Goal: Task Accomplishment & Management: Manage account settings

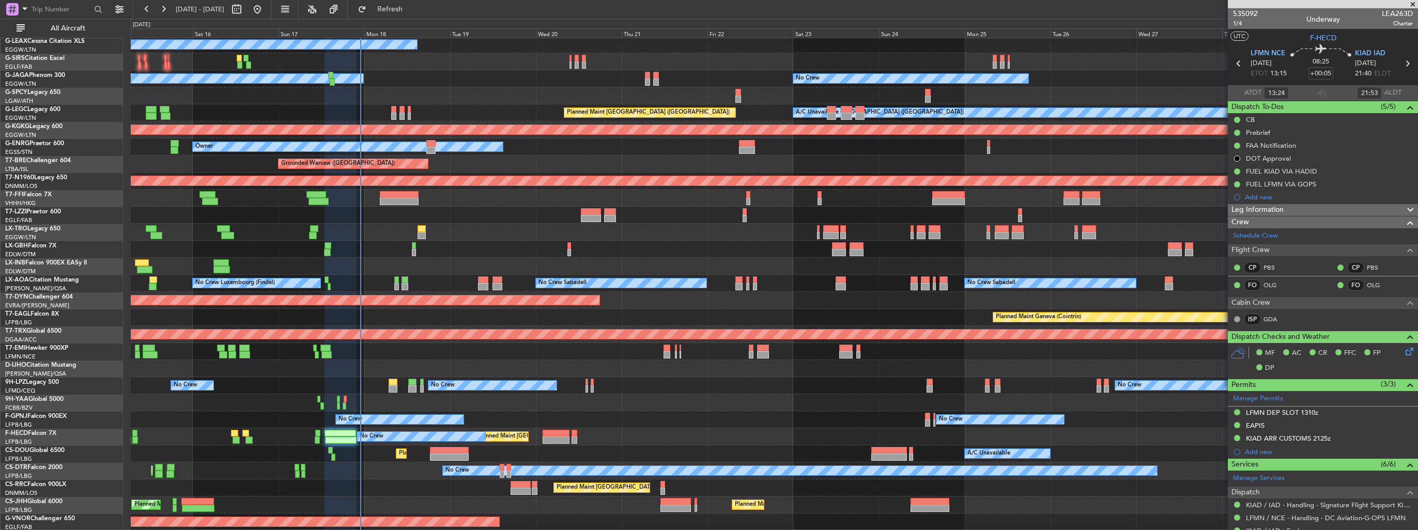
scroll to position [87, 0]
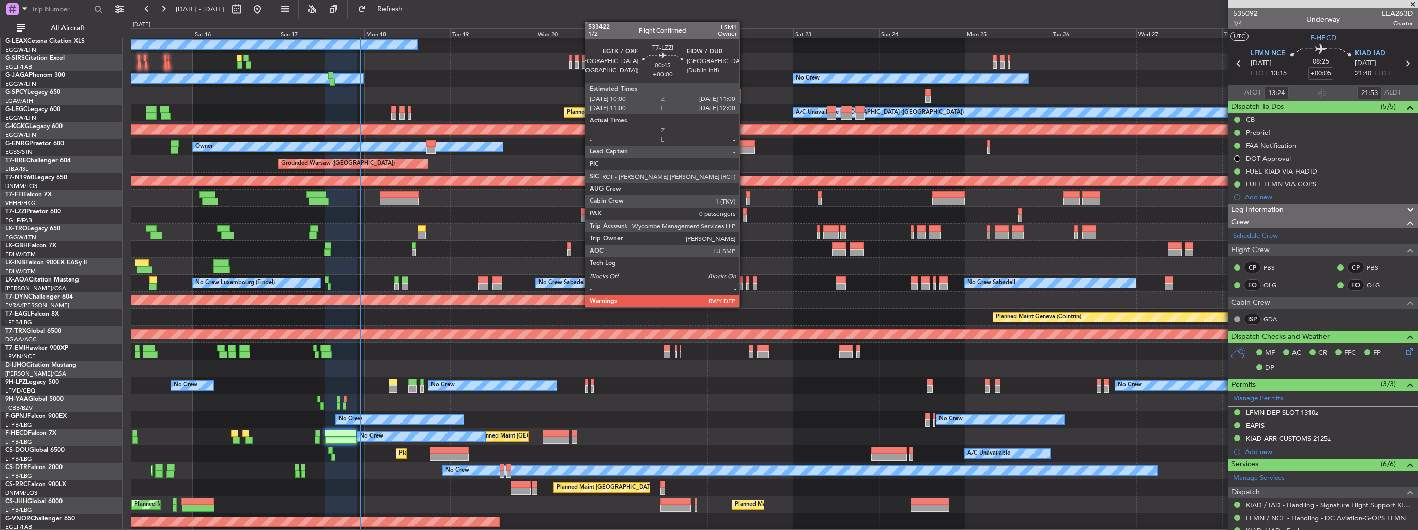
click at [744, 212] on div at bounding box center [744, 211] width 4 height 7
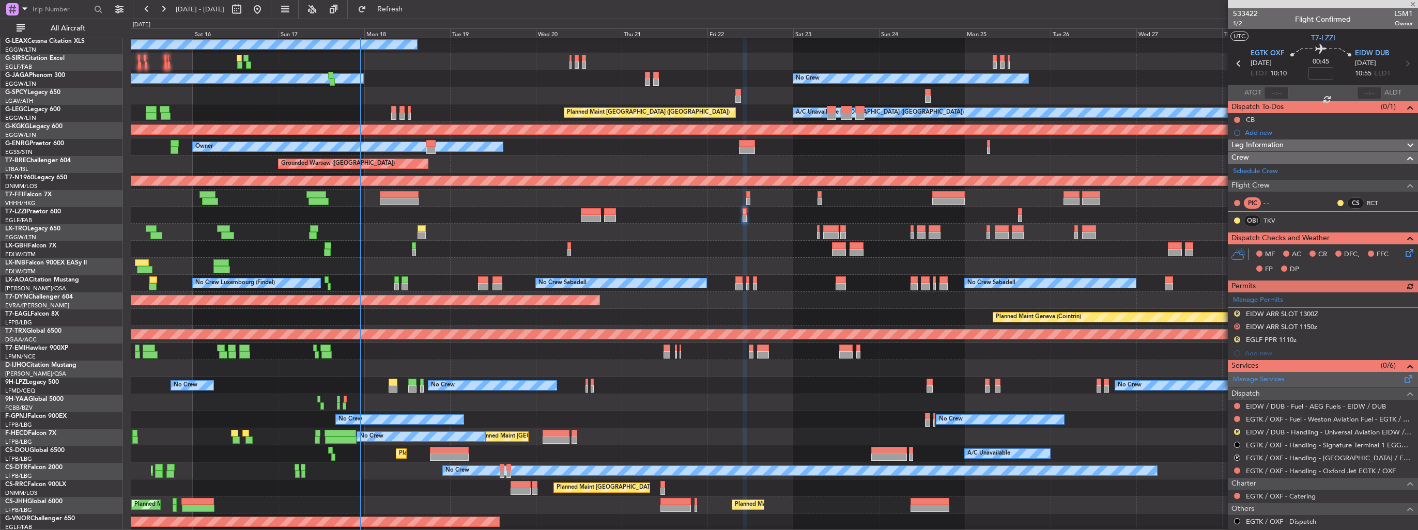
scroll to position [52, 0]
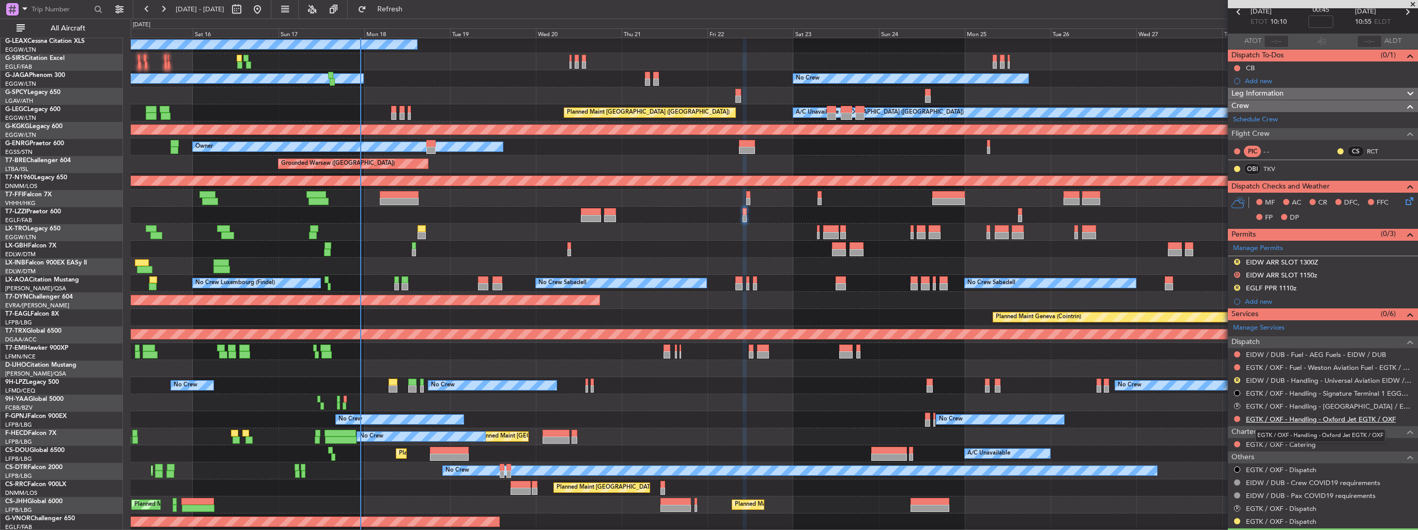
click at [1277, 421] on link "EGTK / OXF - Handling - Oxford Jet EGTK / OXF" at bounding box center [1321, 419] width 150 height 9
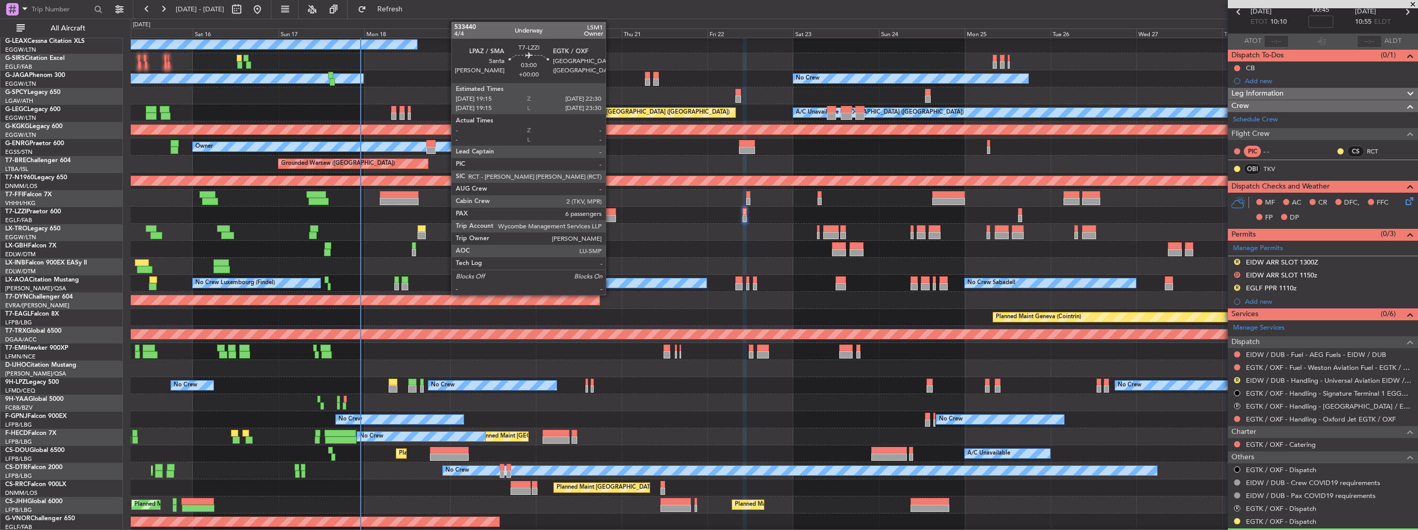
click at [610, 215] on div at bounding box center [610, 218] width 12 height 7
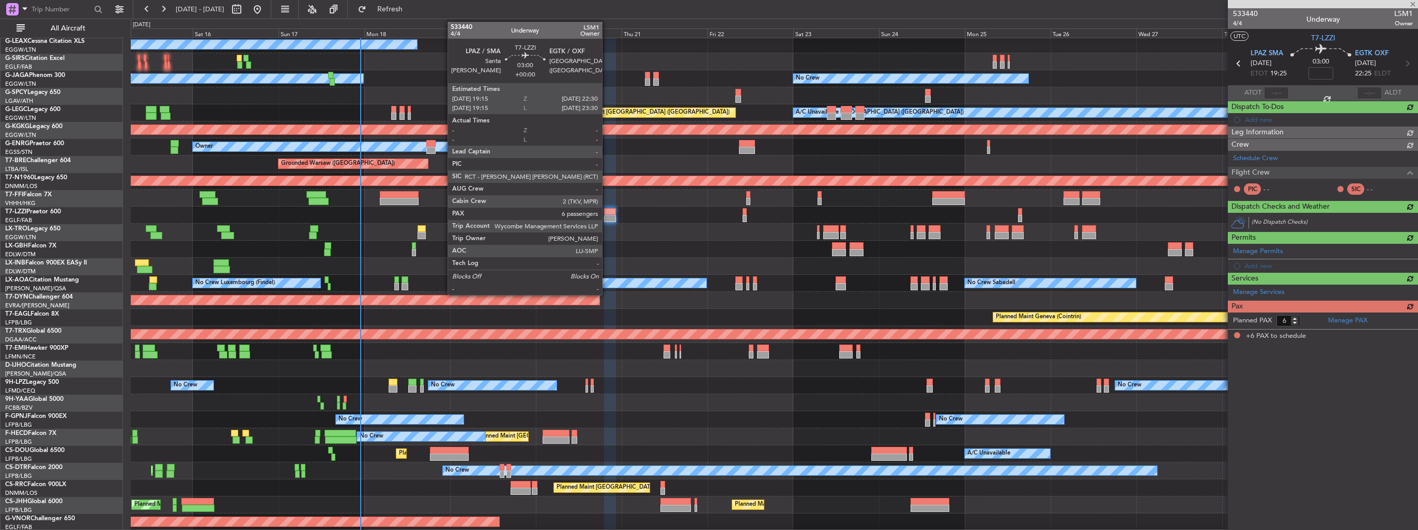
scroll to position [0, 0]
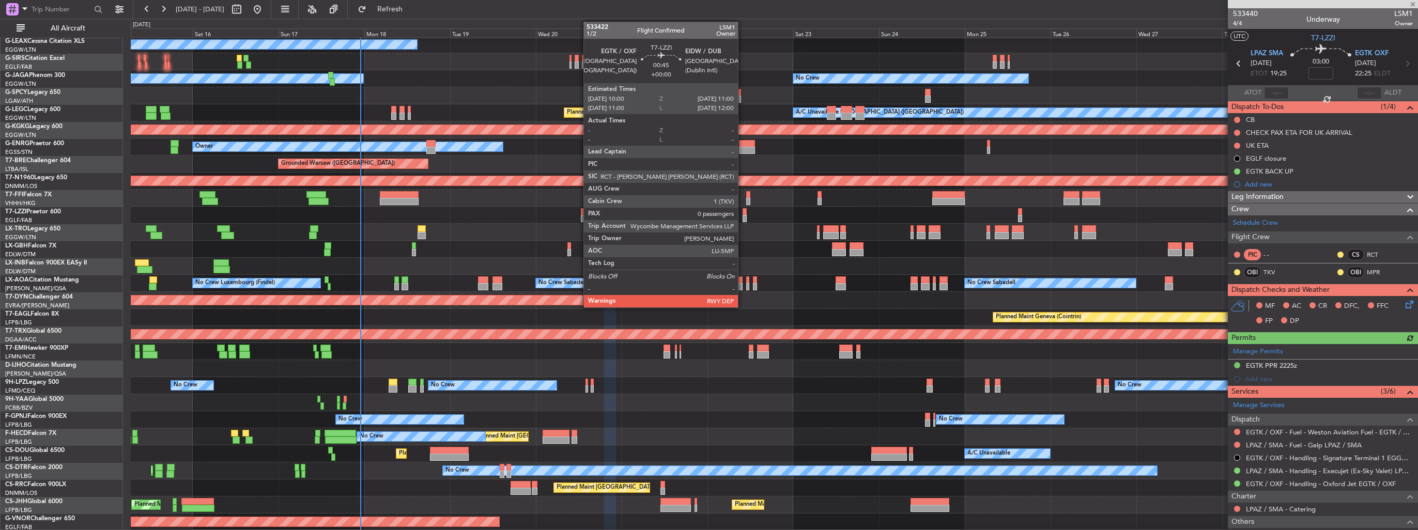
click at [742, 218] on div at bounding box center [744, 218] width 4 height 7
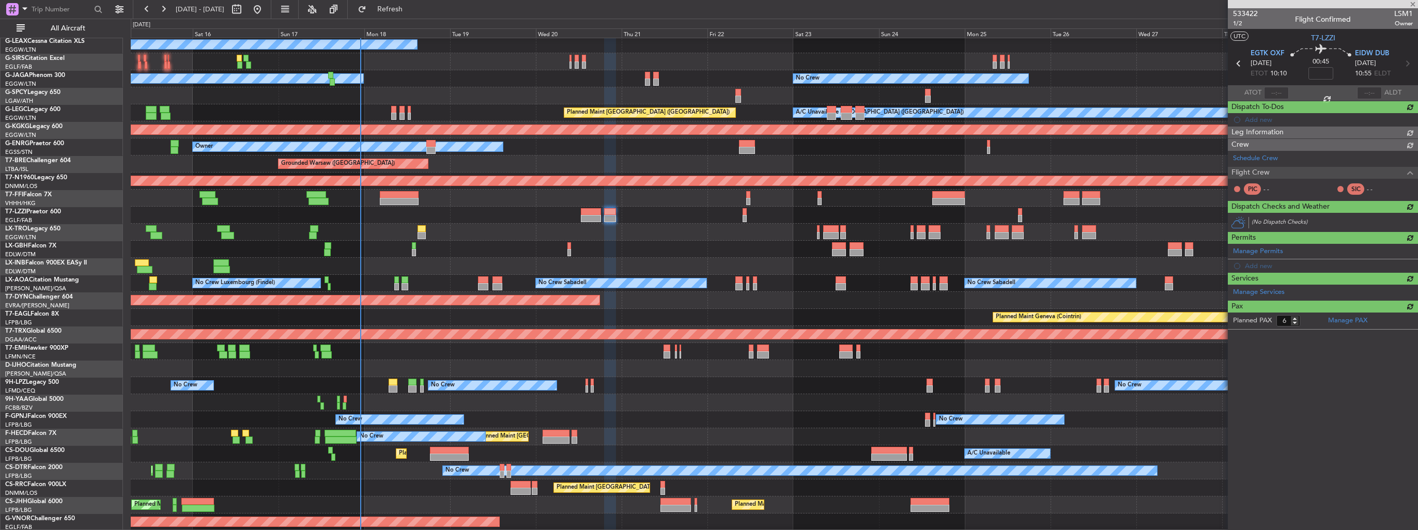
type input "0"
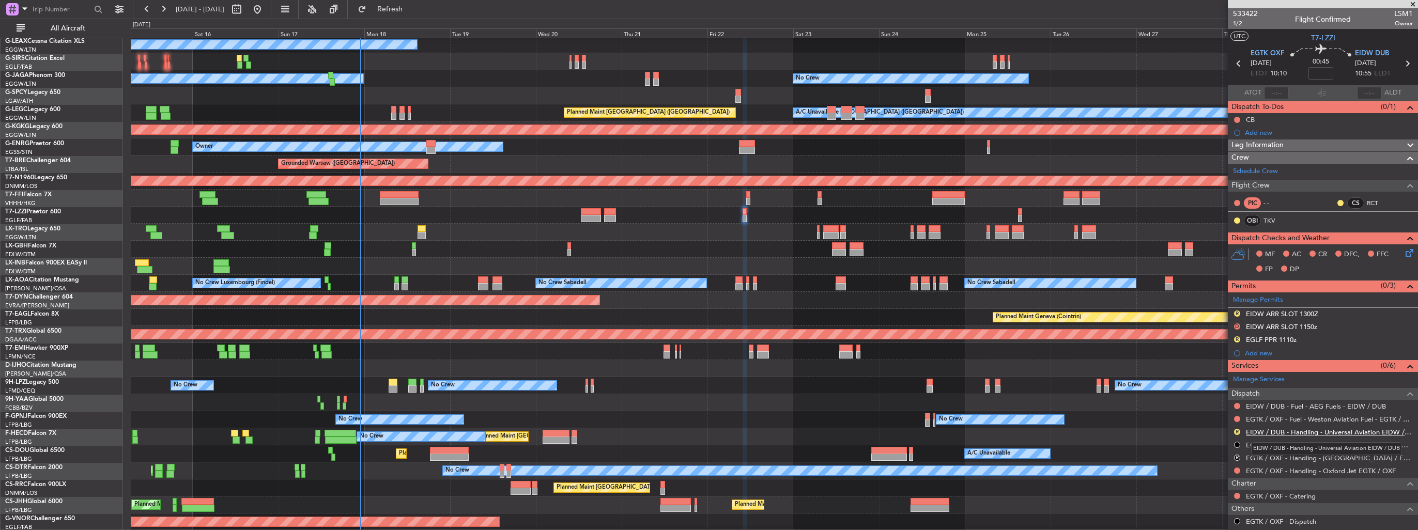
click at [1290, 433] on link "EIDW / DUB - Handling - Universal Aviation EIDW / DUB" at bounding box center [1329, 432] width 167 height 9
click at [1405, 310] on img at bounding box center [1409, 313] width 8 height 9
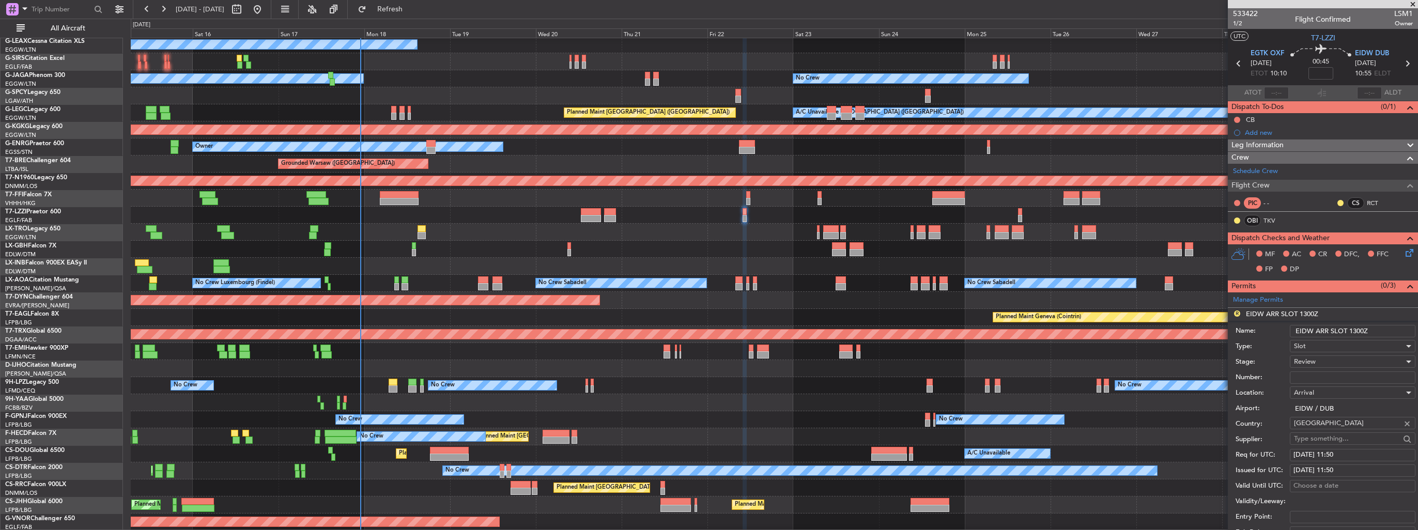
drag, startPoint x: 1379, startPoint y: 330, endPoint x: 1351, endPoint y: 329, distance: 27.9
click at [1351, 329] on input "EIDW ARR SLOT 1300Z" at bounding box center [1352, 331] width 126 height 12
type input "EIDW ARR SLOT 1100z"
click at [1335, 356] on div "Review" at bounding box center [1349, 361] width 110 height 15
click at [1335, 433] on span "Requested" at bounding box center [1348, 428] width 108 height 15
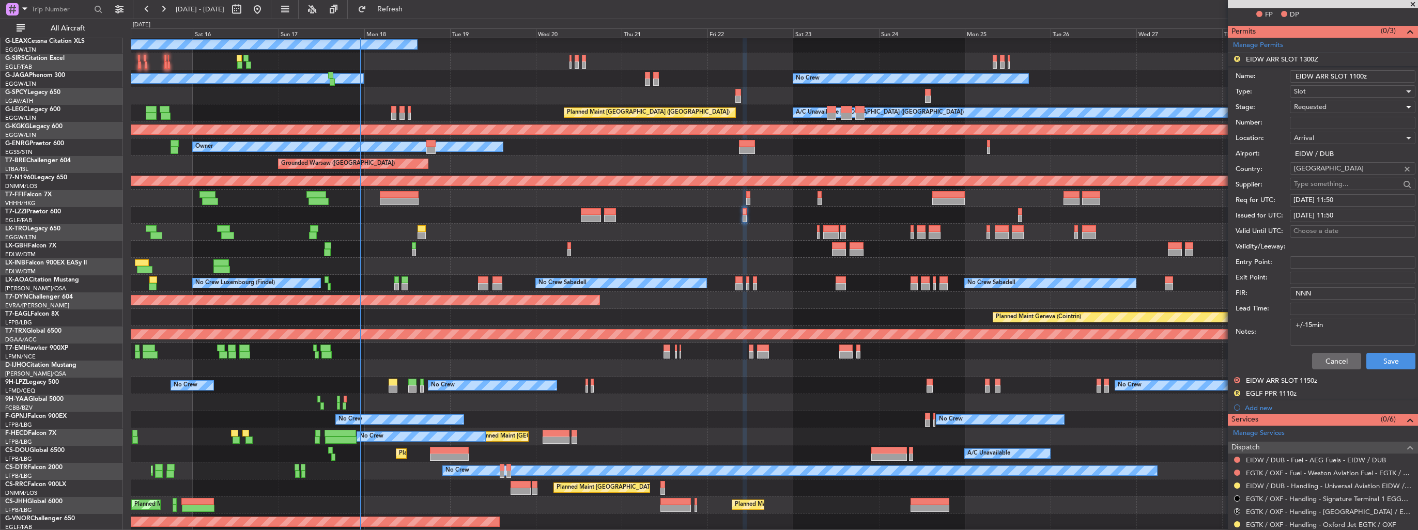
scroll to position [258, 0]
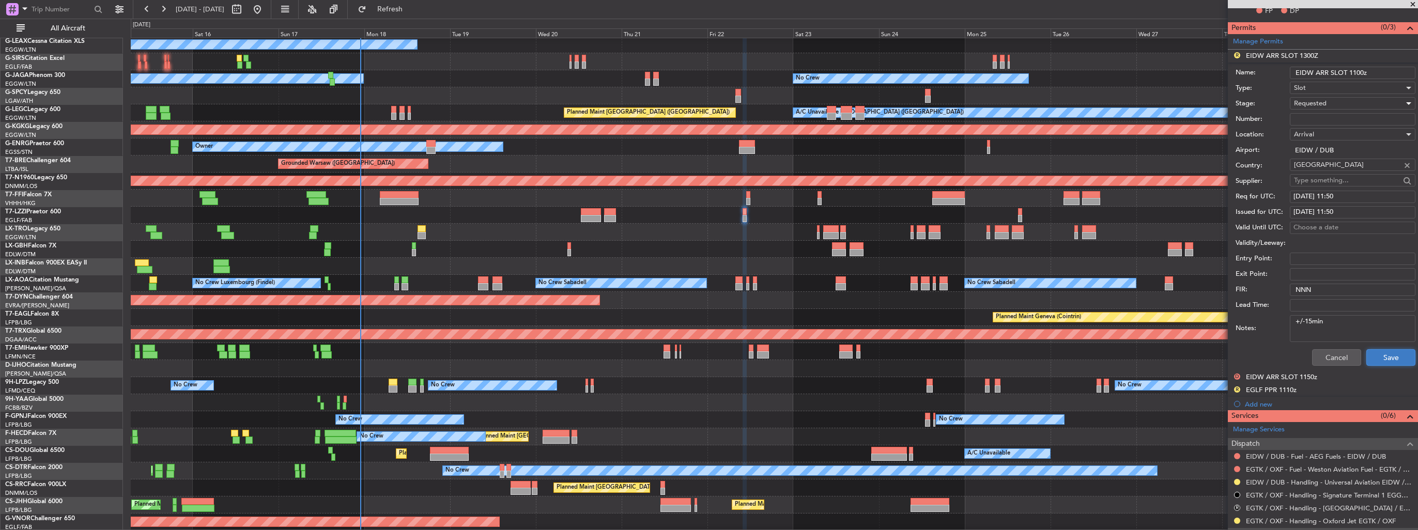
click at [1378, 361] on button "Save" at bounding box center [1390, 357] width 49 height 17
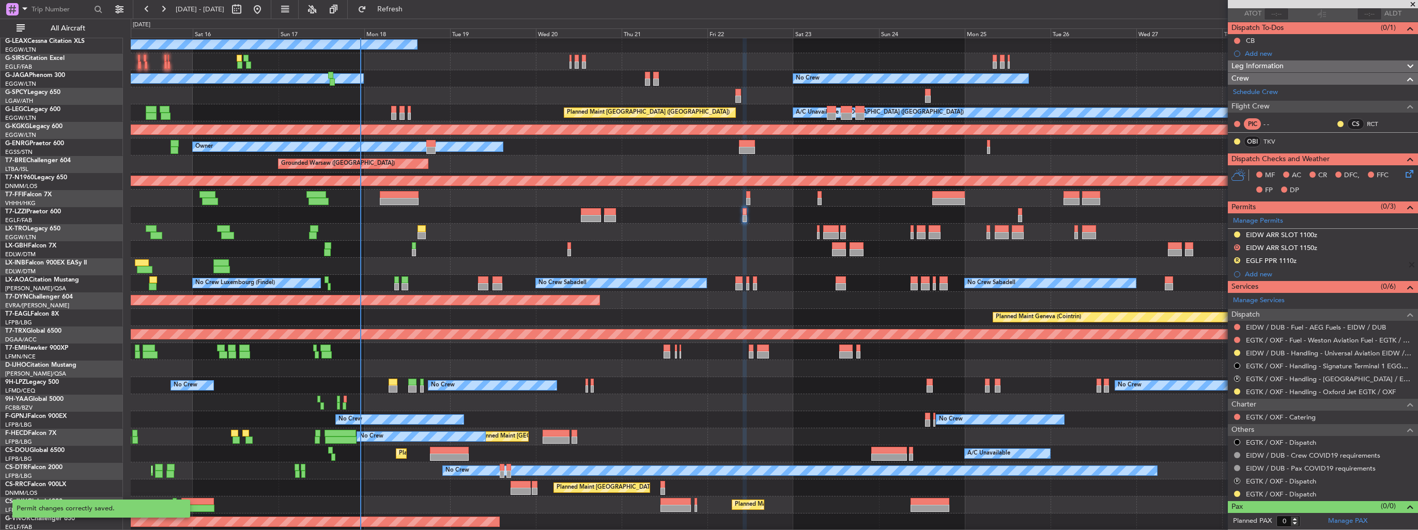
scroll to position [76, 0]
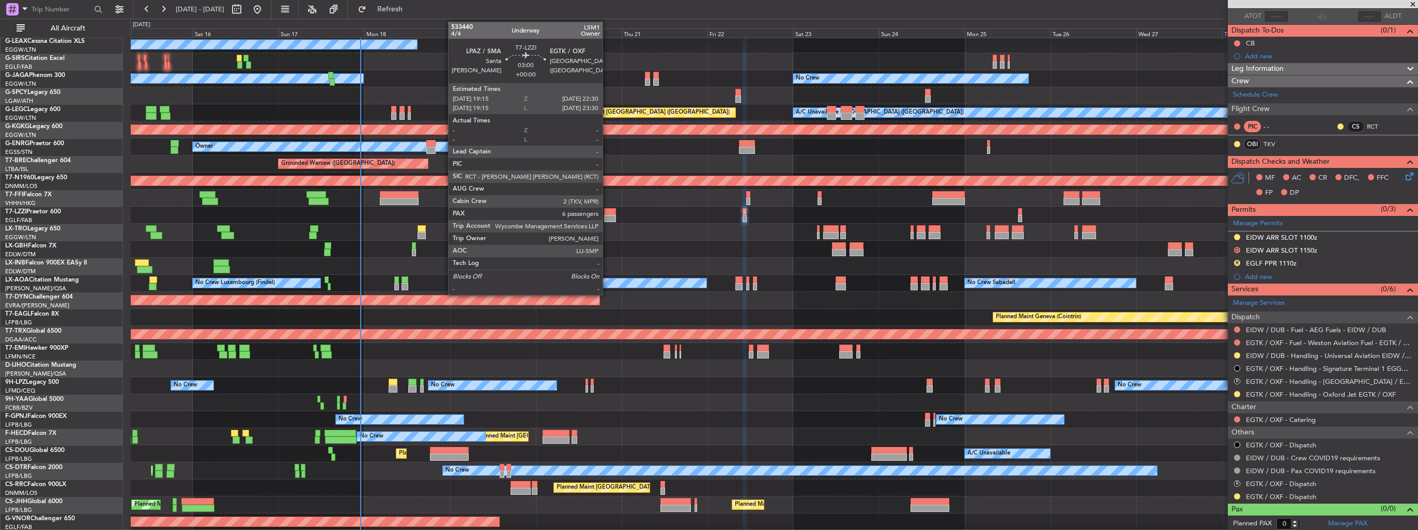
click at [607, 213] on div at bounding box center [610, 211] width 12 height 7
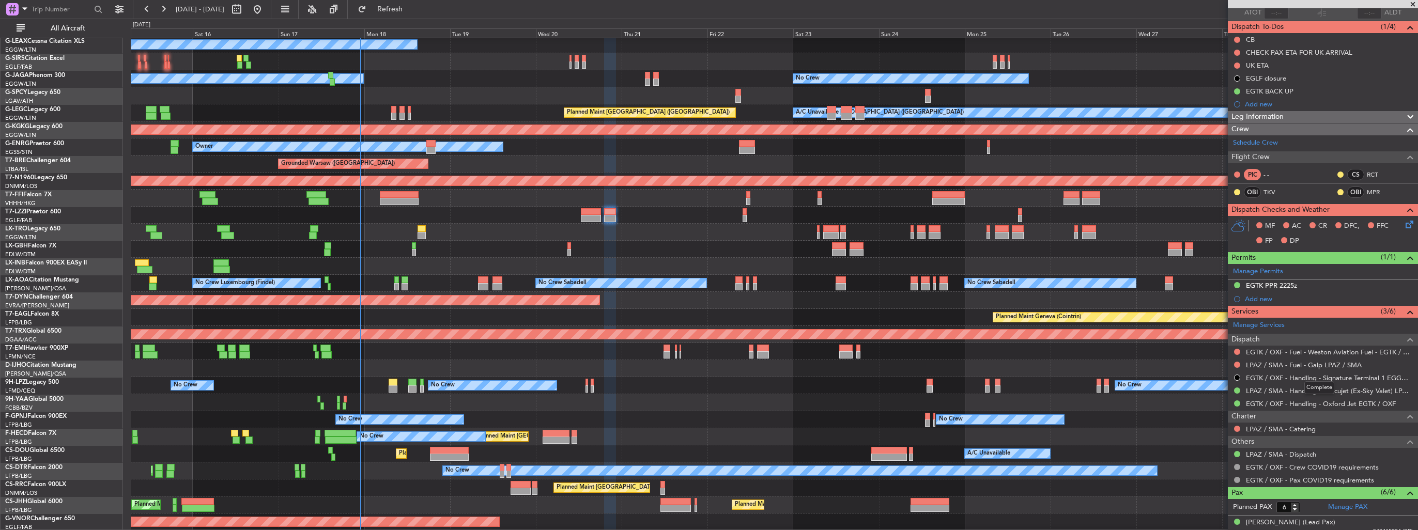
scroll to position [0, 0]
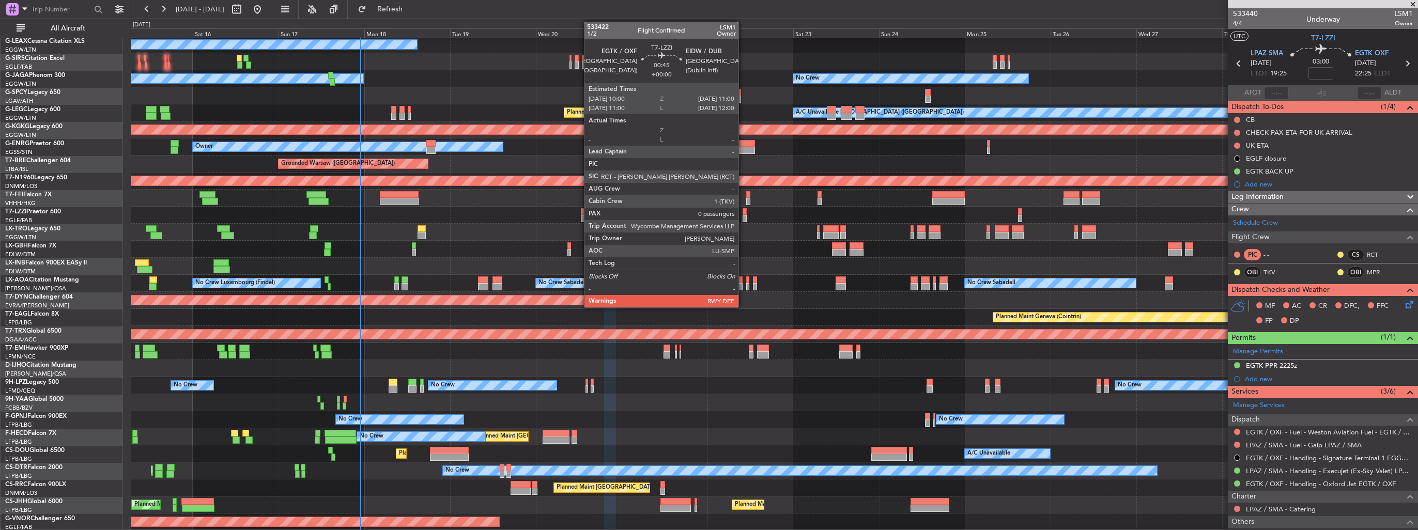
click at [743, 216] on div at bounding box center [744, 218] width 4 height 7
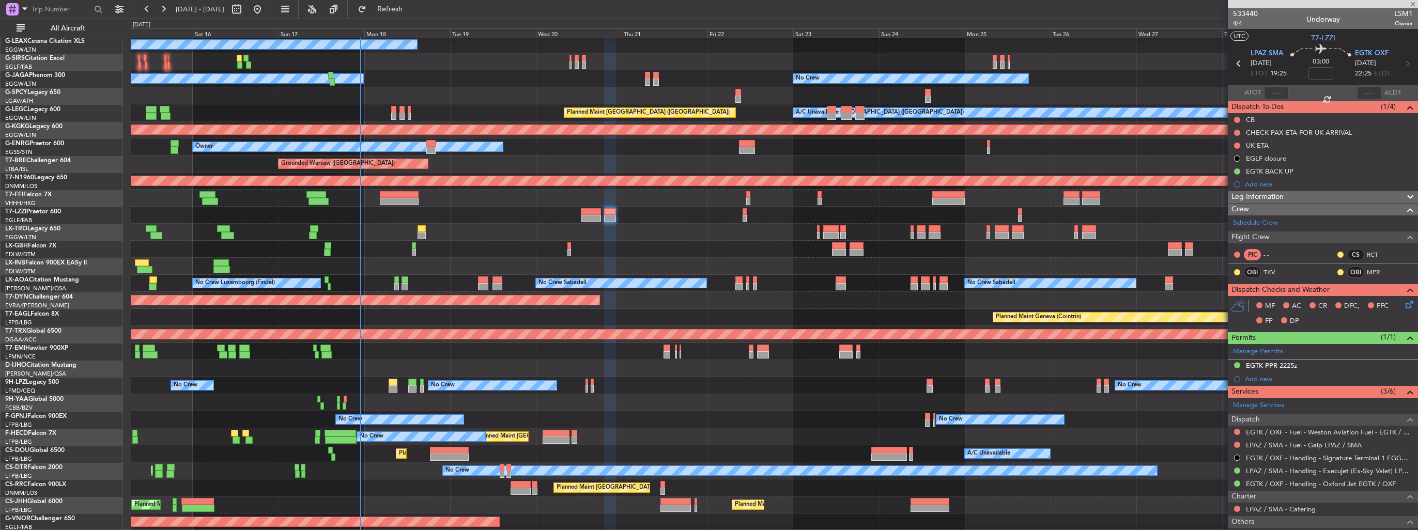
type input "0"
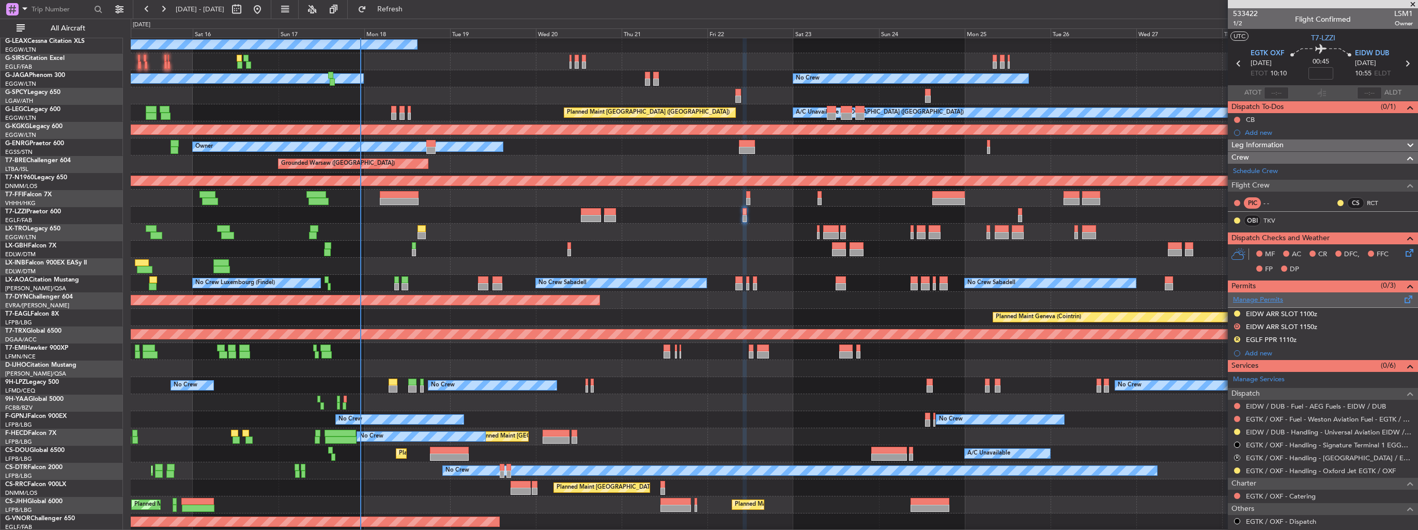
click at [1248, 298] on link "Manage Permits" at bounding box center [1258, 300] width 50 height 10
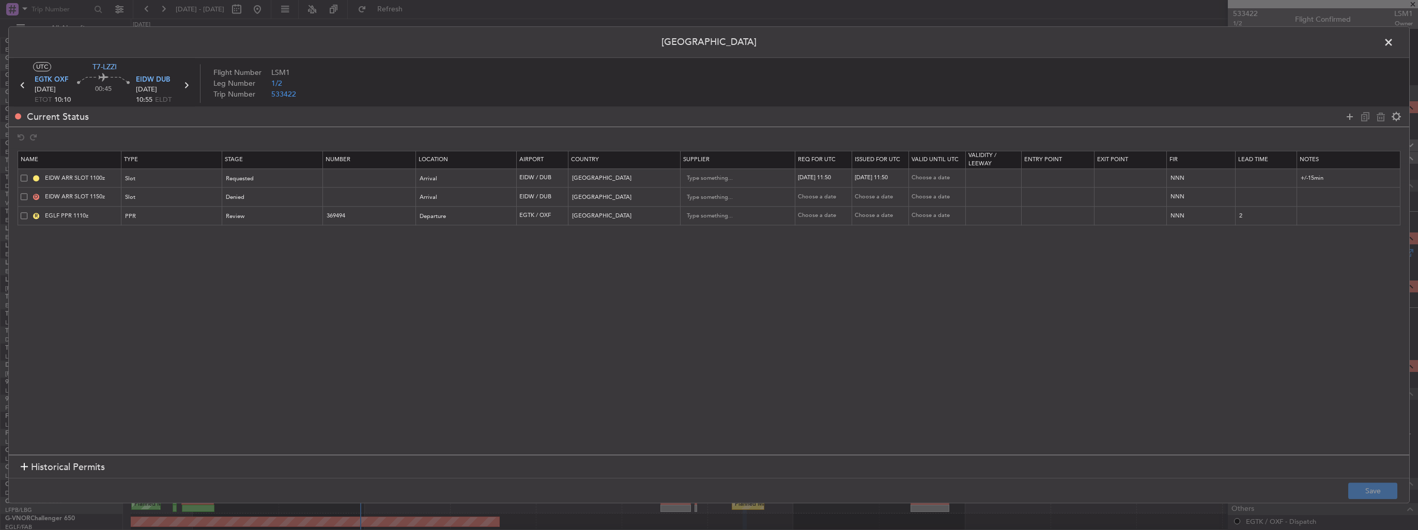
click at [24, 193] on span at bounding box center [24, 196] width 7 height 7
click at [28, 193] on input "checkbox" at bounding box center [28, 193] width 0 height 0
click at [24, 215] on span at bounding box center [24, 215] width 7 height 7
click at [28, 212] on input "checkbox" at bounding box center [28, 212] width 0 height 0
click at [1382, 117] on icon at bounding box center [1380, 117] width 12 height 12
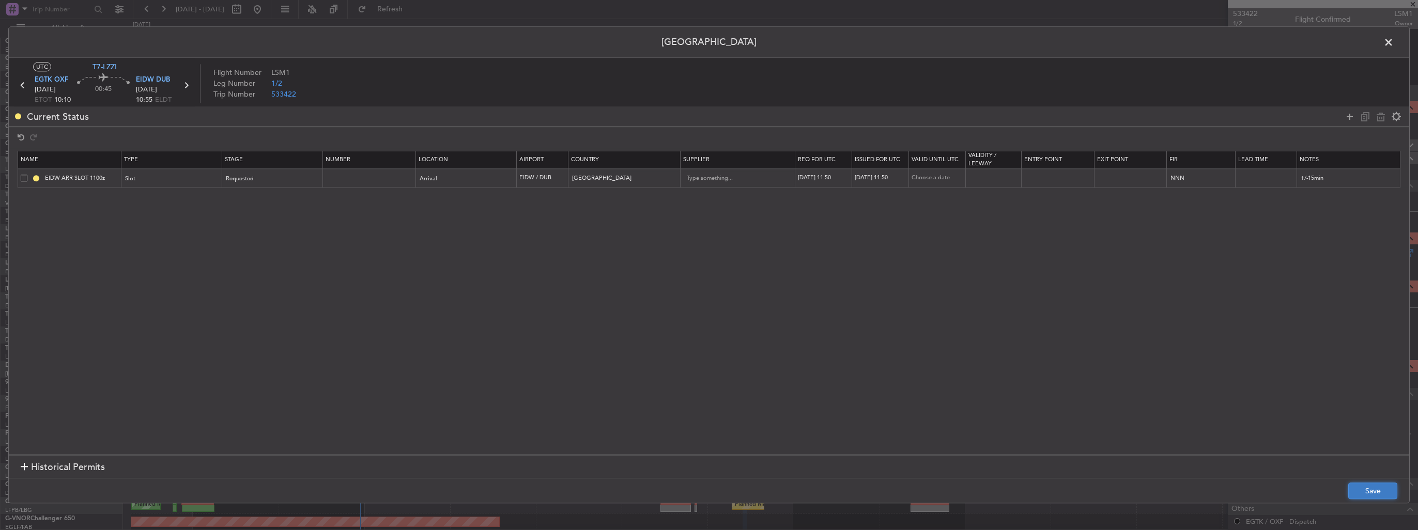
click at [1374, 495] on button "Save" at bounding box center [1372, 491] width 49 height 17
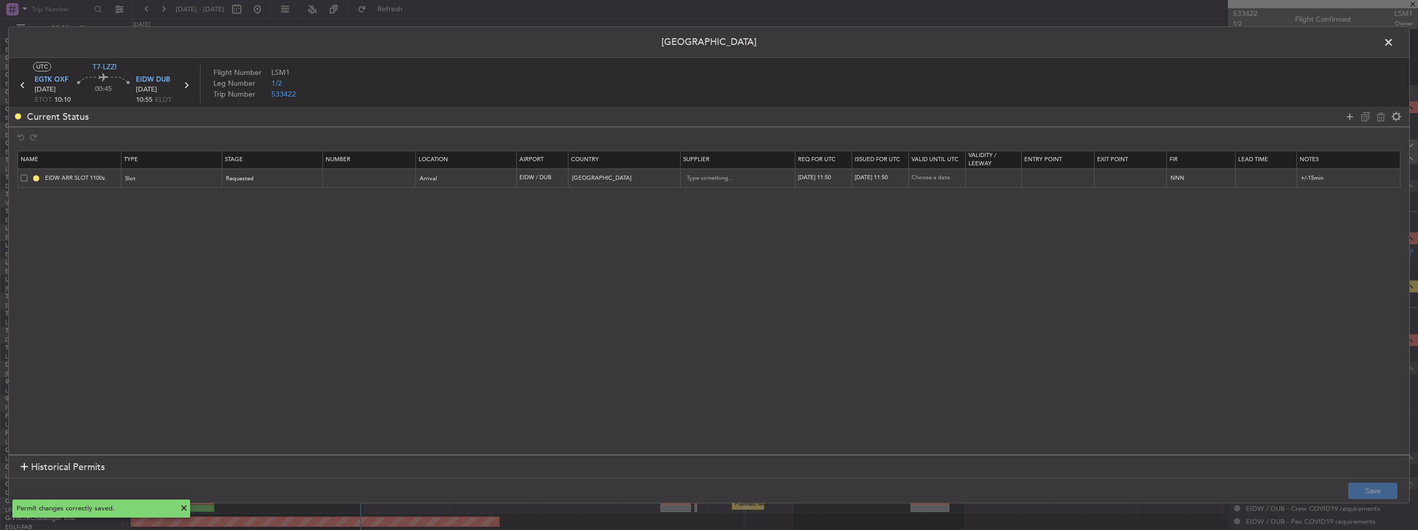
click at [1393, 41] on span at bounding box center [1393, 45] width 0 height 21
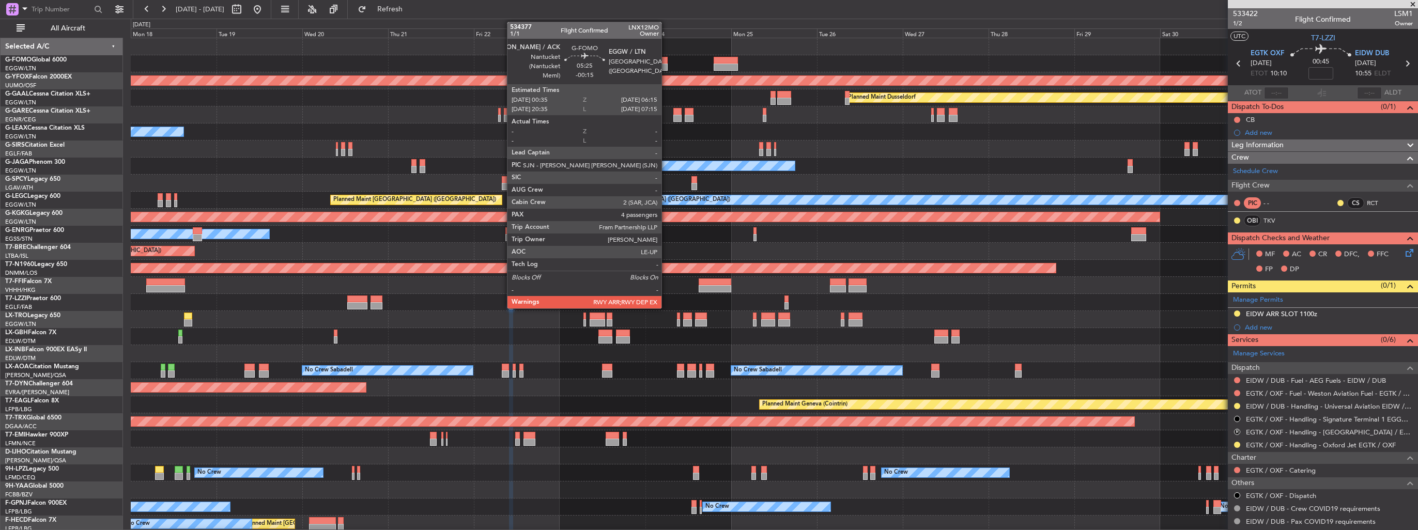
click at [666, 61] on div at bounding box center [657, 60] width 21 height 7
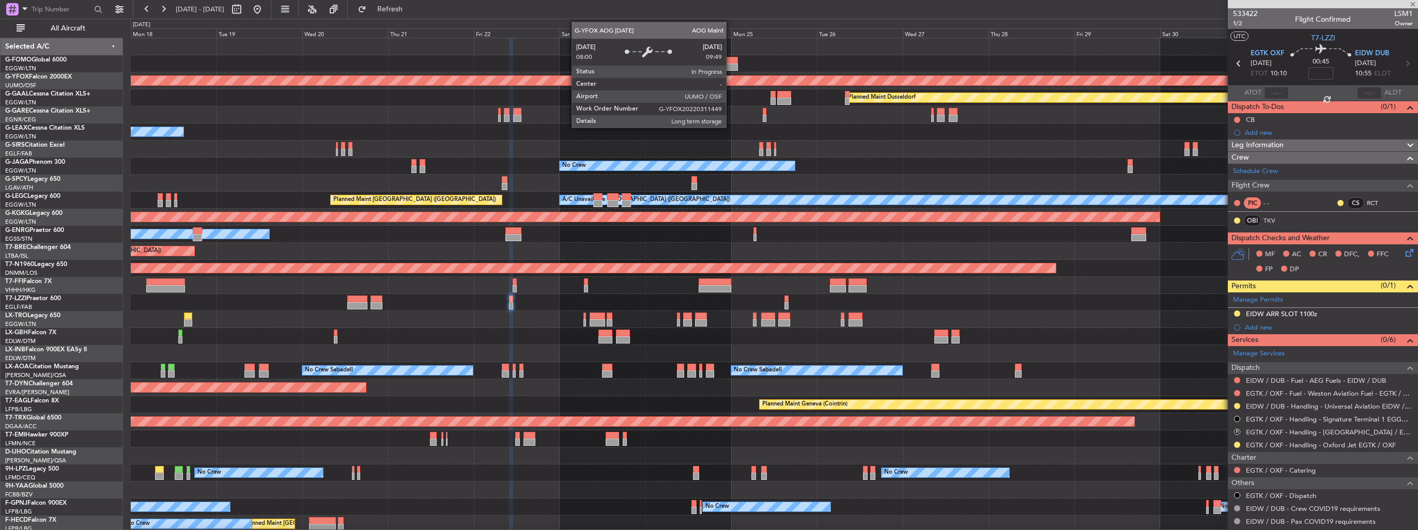
type input "-00:15"
type input "4"
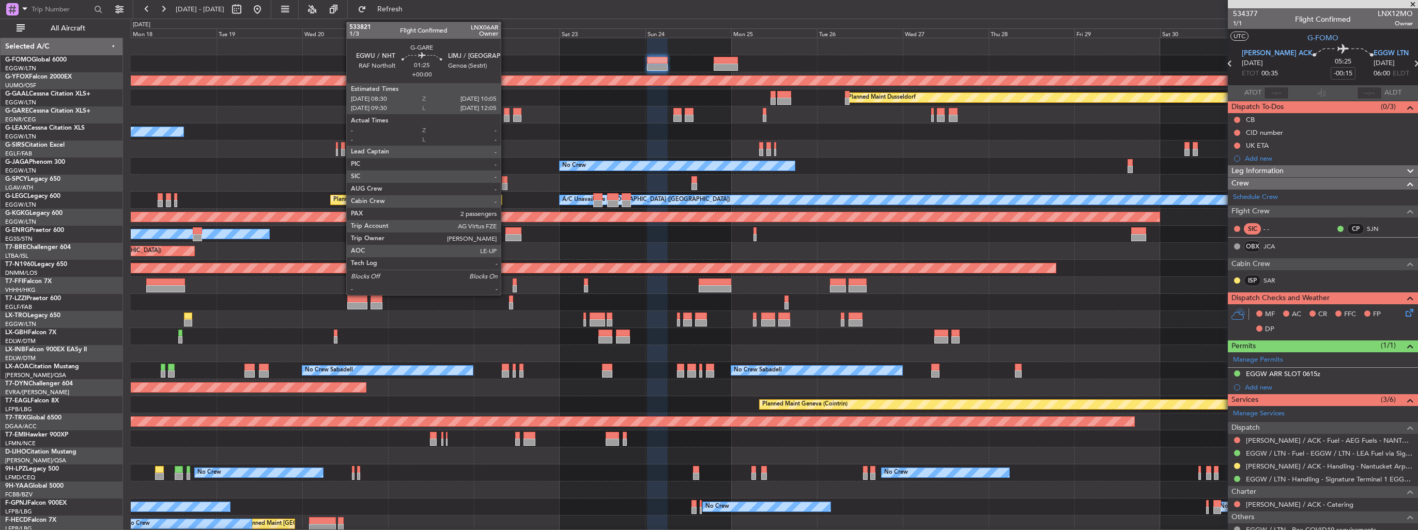
click at [507, 117] on div at bounding box center [507, 118] width 6 height 7
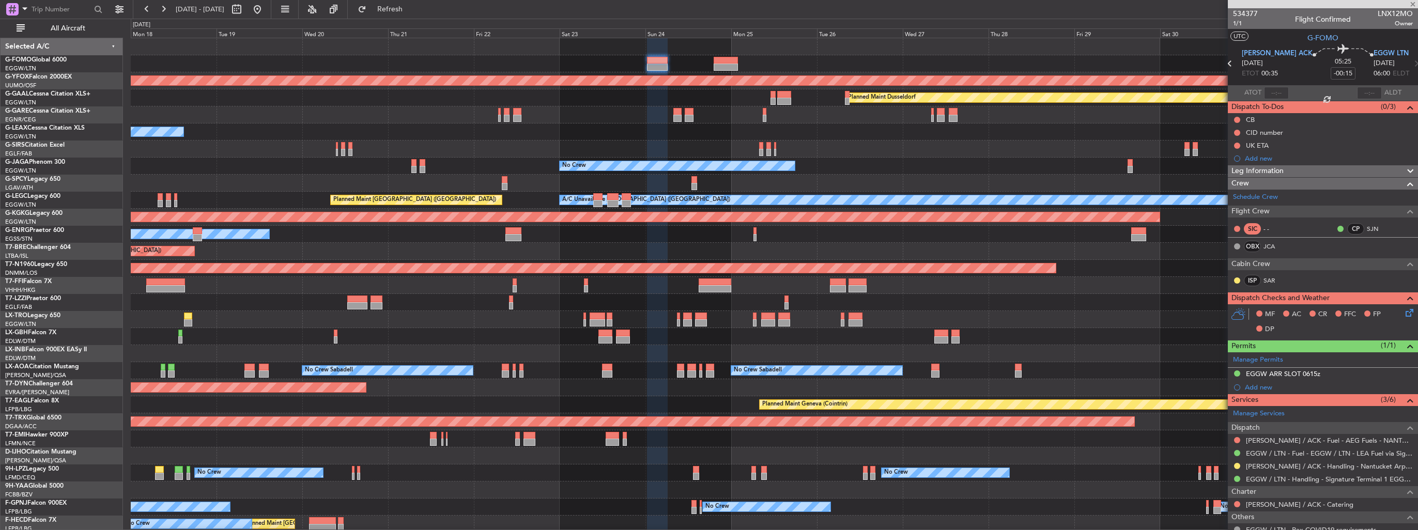
type input "2"
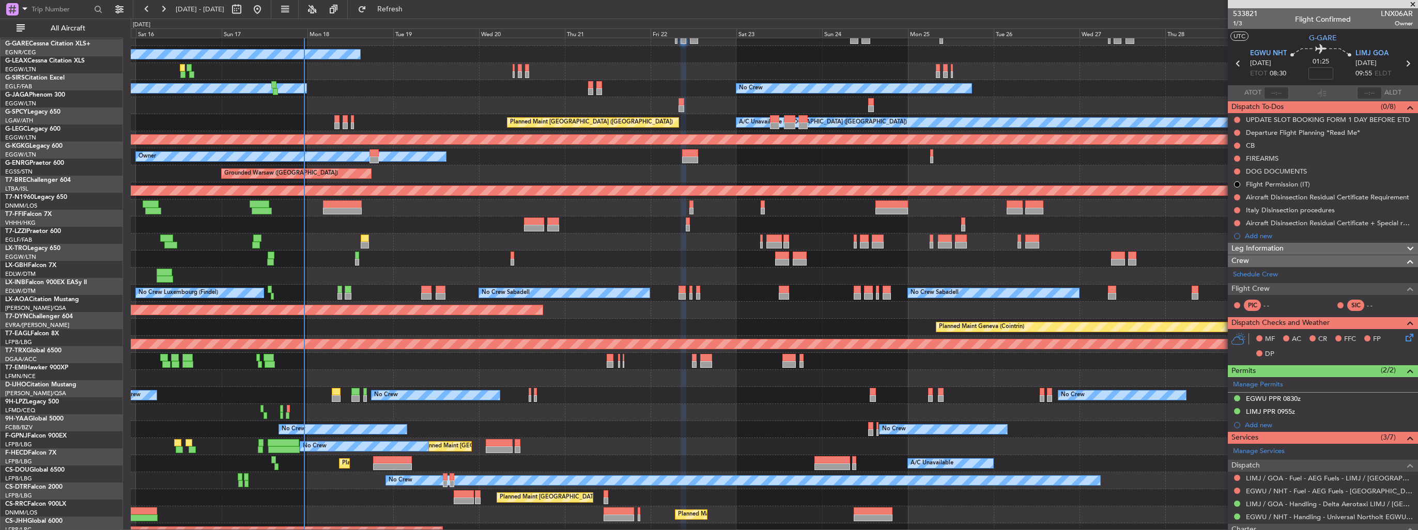
scroll to position [87, 0]
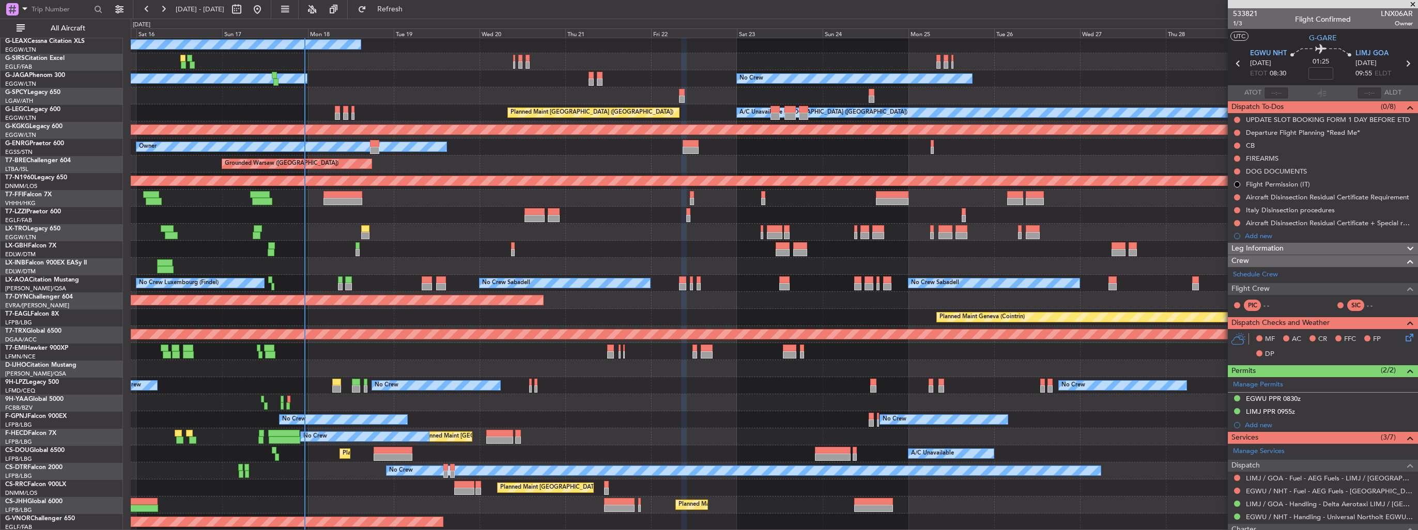
click at [646, 28] on div "Owner Planned Maint [GEOGRAPHIC_DATA] ([GEOGRAPHIC_DATA]) No Crew Owner Planned…" at bounding box center [709, 274] width 1418 height 511
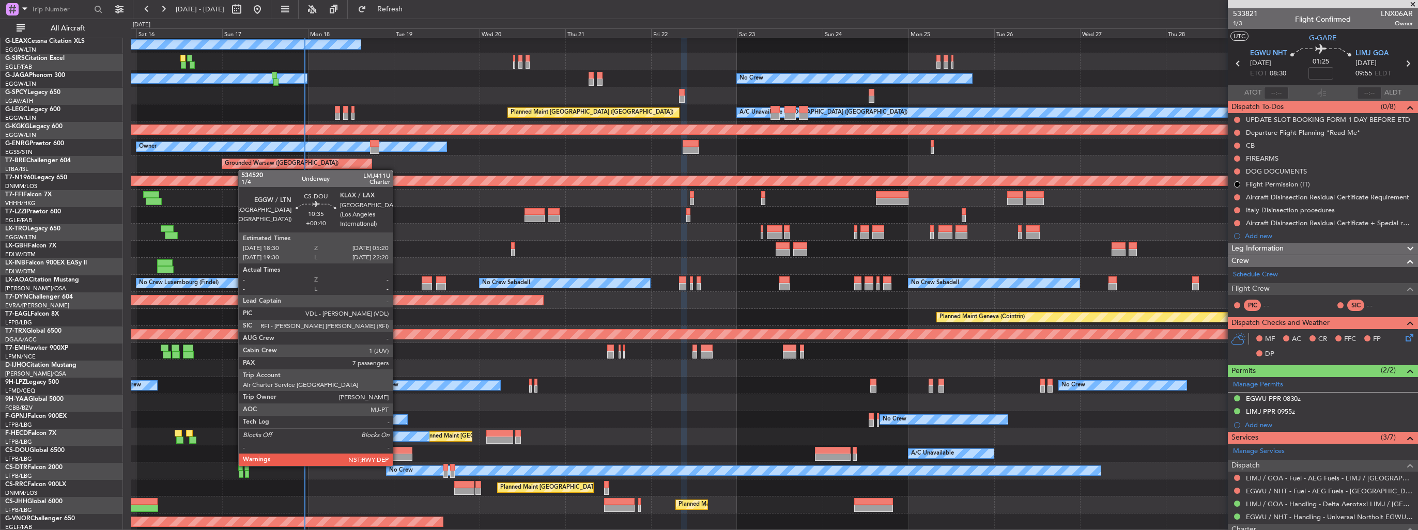
click at [397, 456] on div at bounding box center [393, 457] width 39 height 7
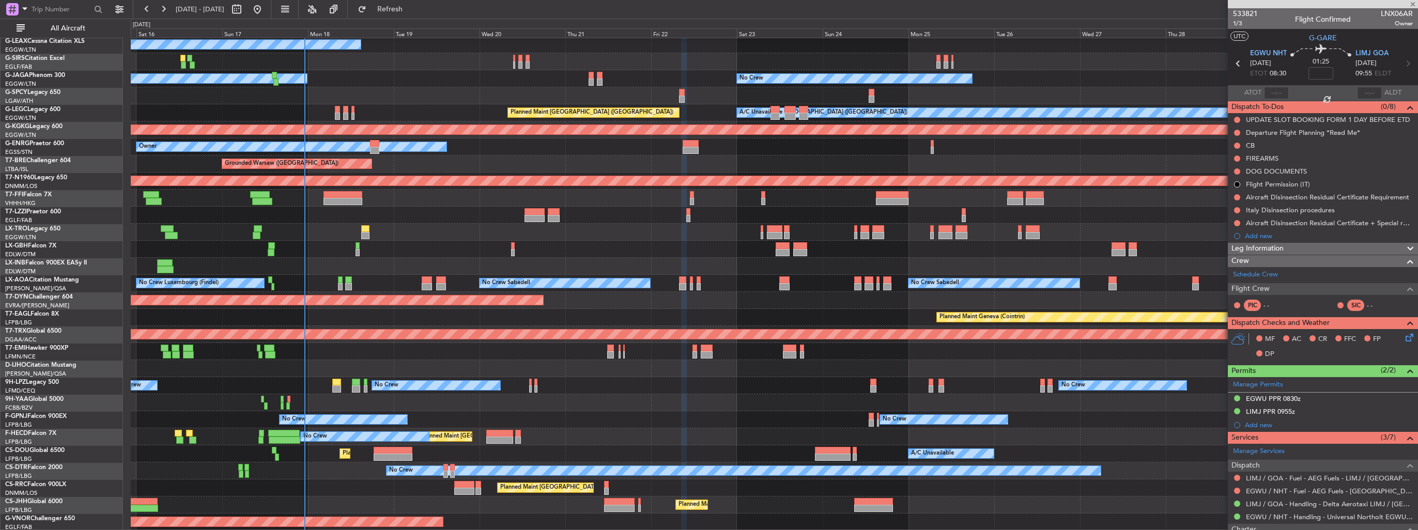
type input "+00:40"
type input "7"
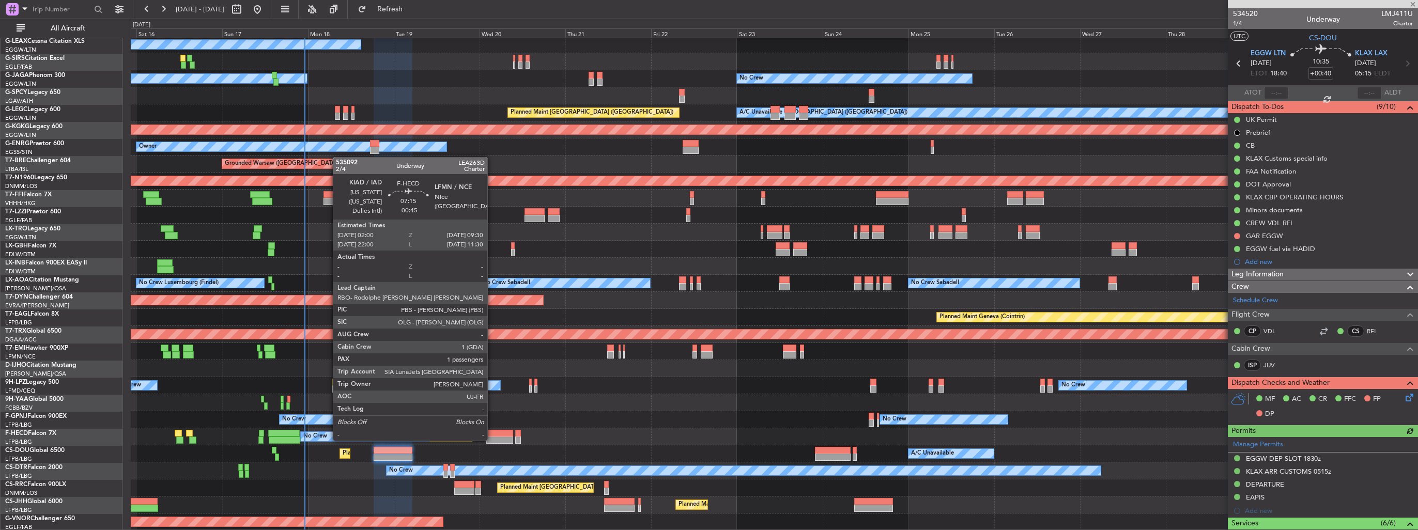
click at [492, 430] on div at bounding box center [499, 433] width 27 height 7
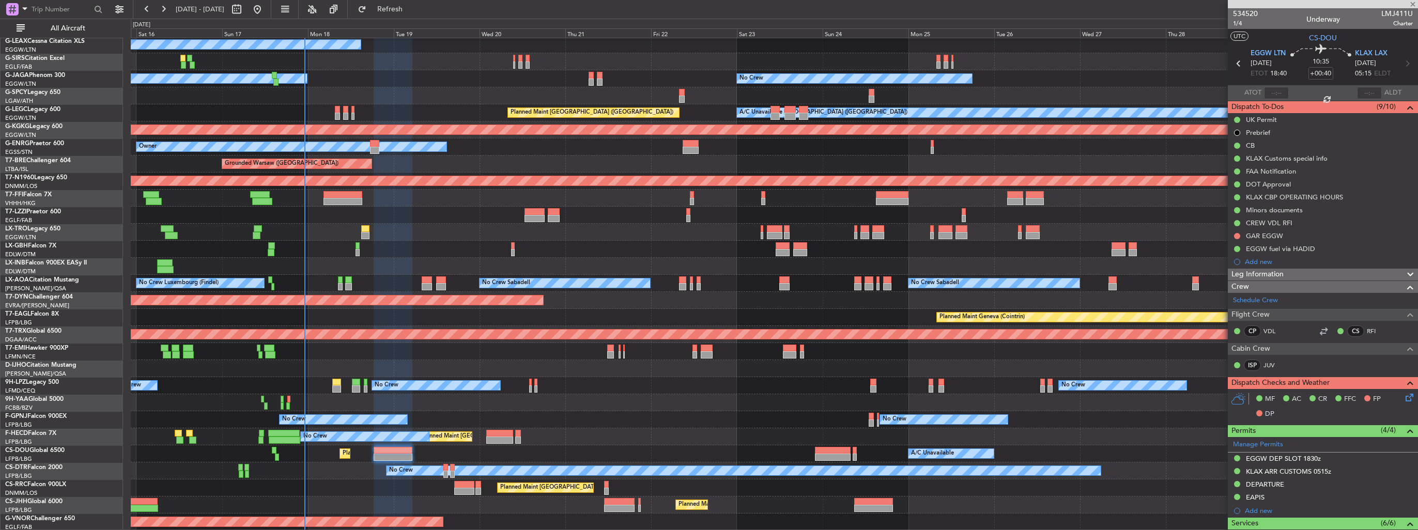
type input "-00:45"
type input "1"
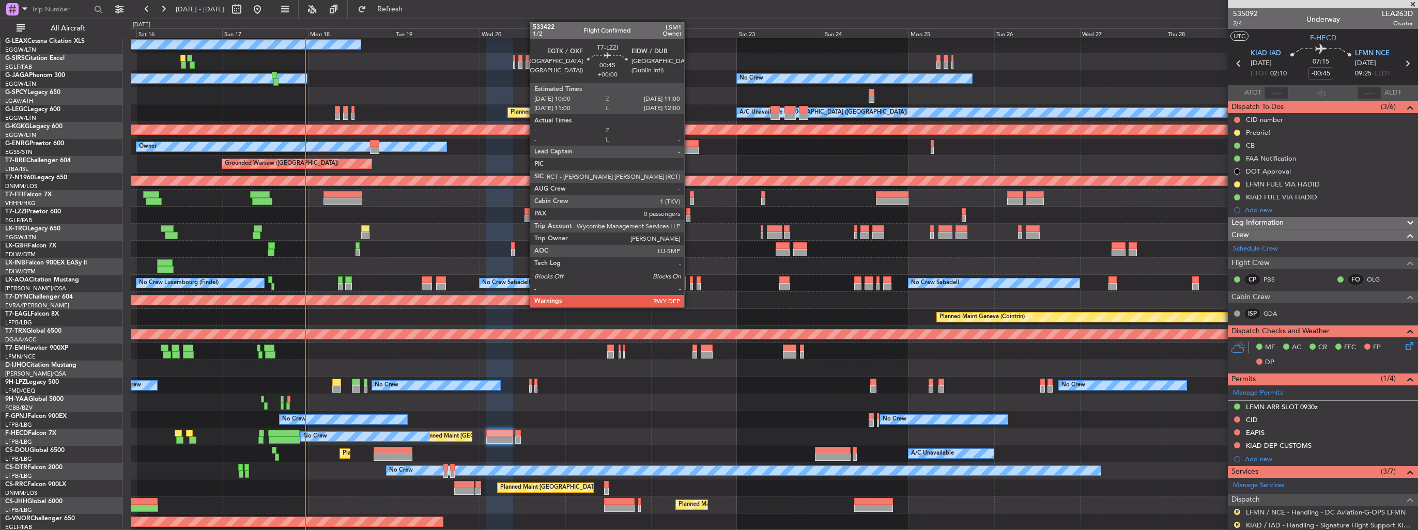
click at [689, 217] on div at bounding box center [688, 218] width 4 height 7
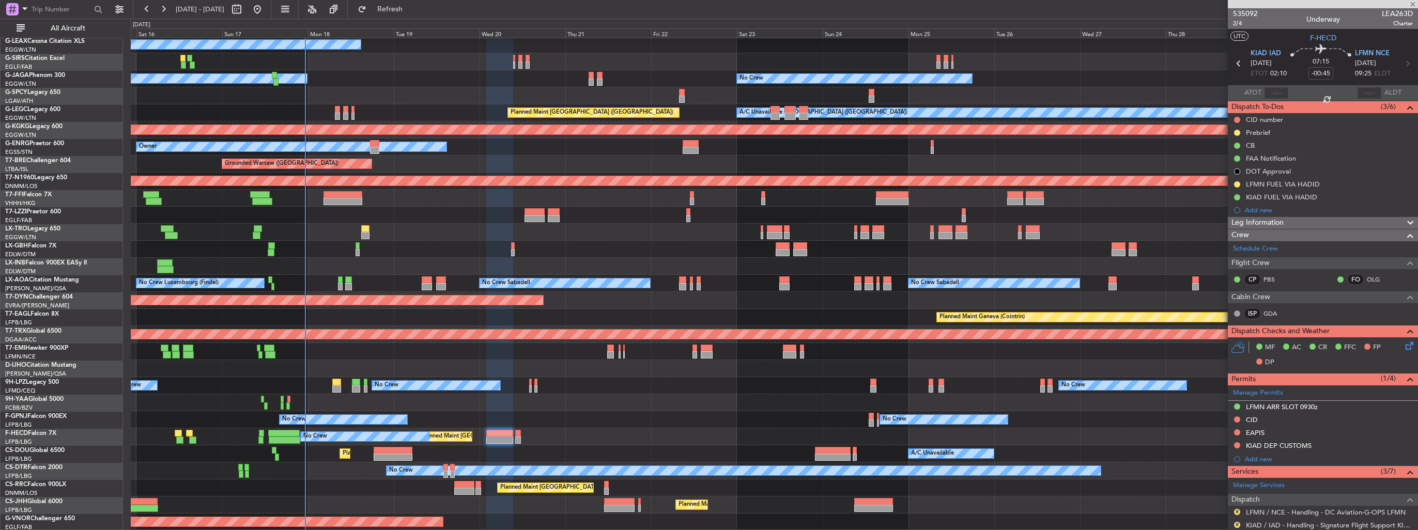
type input "0"
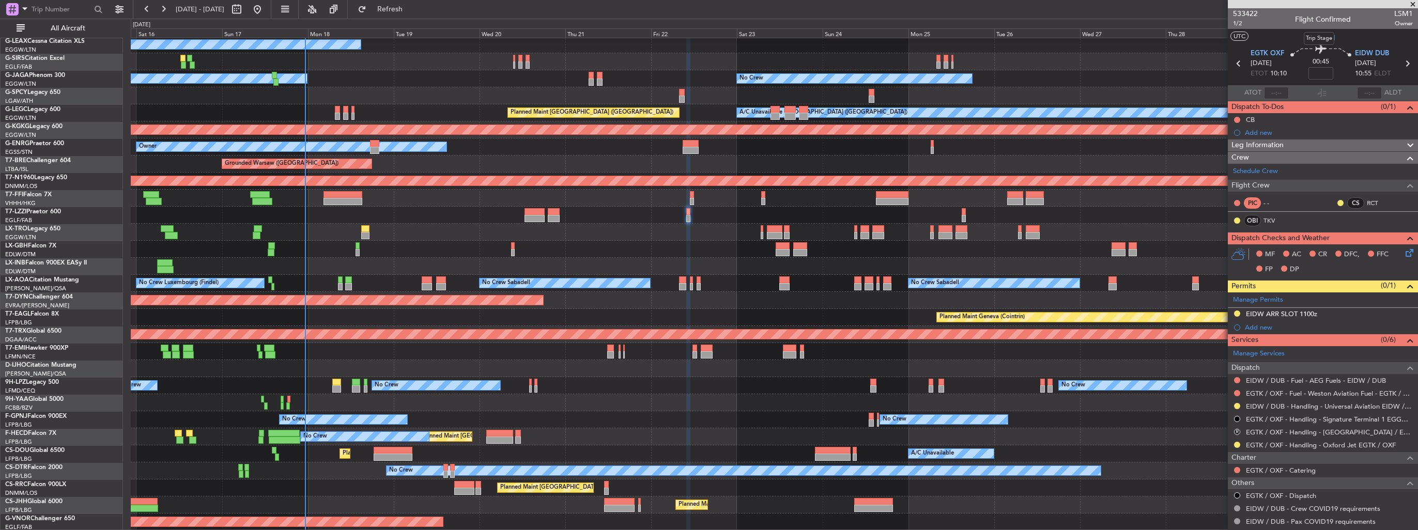
click at [1314, 37] on div "Trip Stage" at bounding box center [1318, 38] width 30 height 13
click at [1321, 37] on span "T7-LZZI" at bounding box center [1323, 38] width 24 height 11
click at [1383, 56] on span "EIDW DUB" at bounding box center [1372, 54] width 34 height 10
click at [1294, 407] on link "EIDW / DUB - Handling - Universal Aviation EIDW / DUB" at bounding box center [1329, 406] width 167 height 9
